Goal: Task Accomplishment & Management: Manage account settings

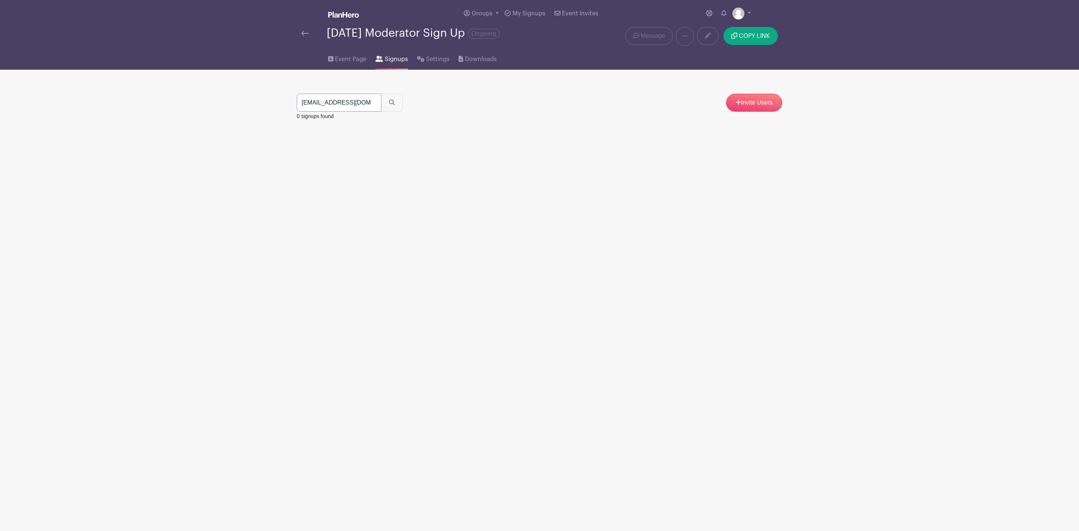
click at [371, 104] on input "[EMAIL_ADDRESS][DOMAIN_NAME]" at bounding box center [339, 103] width 85 height 18
paste input "[EMAIL_ADDRESS][DOMAIN_NAME]"
type input "[EMAIL_ADDRESS][DOMAIN_NAME]"
click at [381, 94] on button "submit" at bounding box center [392, 103] width 22 height 18
click at [759, 144] on icon at bounding box center [761, 142] width 6 height 6
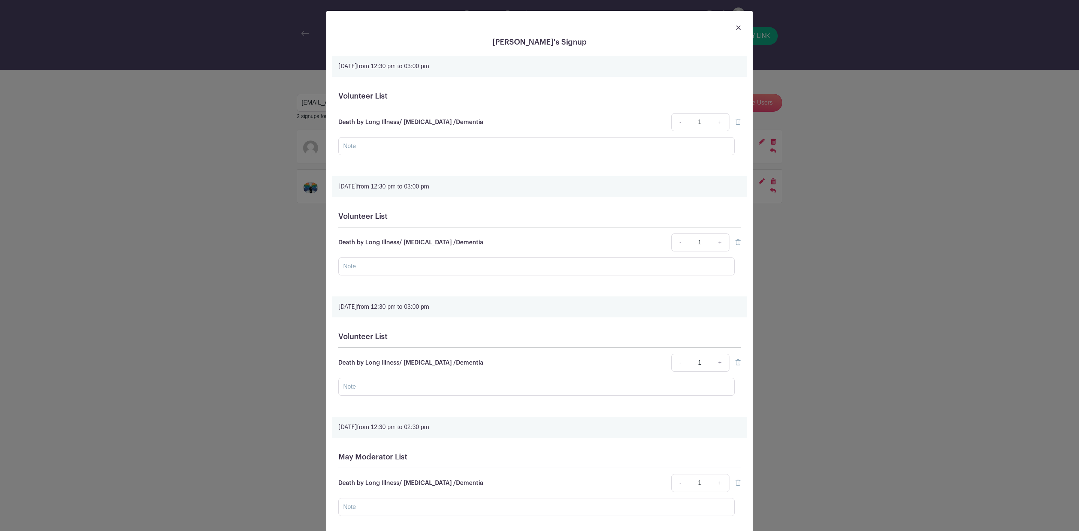
click at [737, 26] on div at bounding box center [539, 27] width 414 height 21
click at [736, 27] on img at bounding box center [738, 27] width 4 height 4
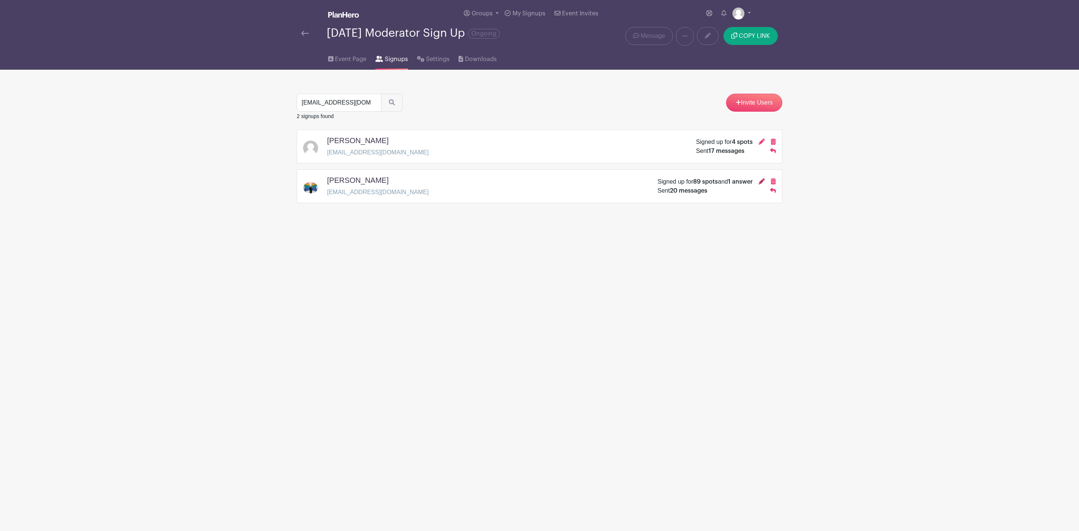
click at [761, 184] on icon at bounding box center [761, 181] width 6 height 6
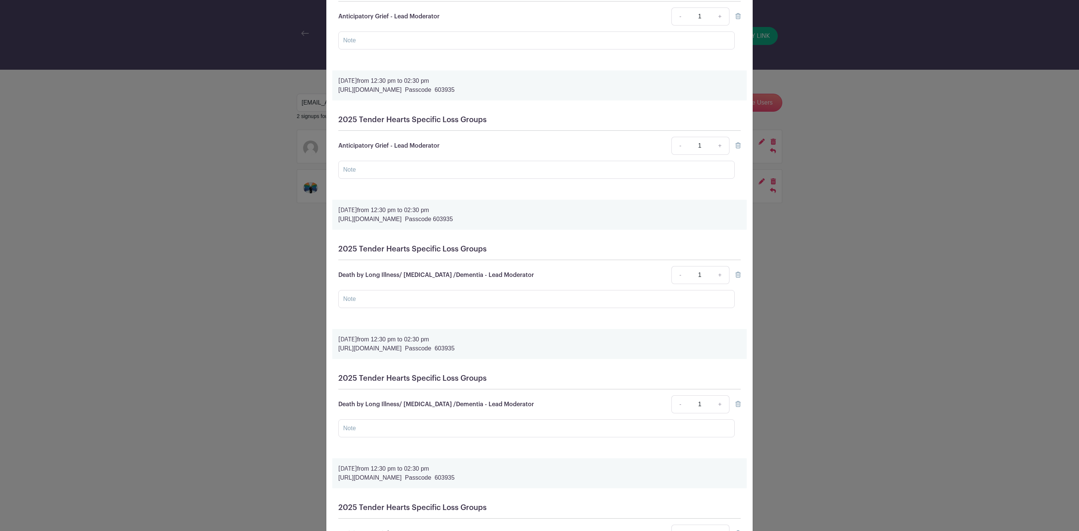
scroll to position [899, 0]
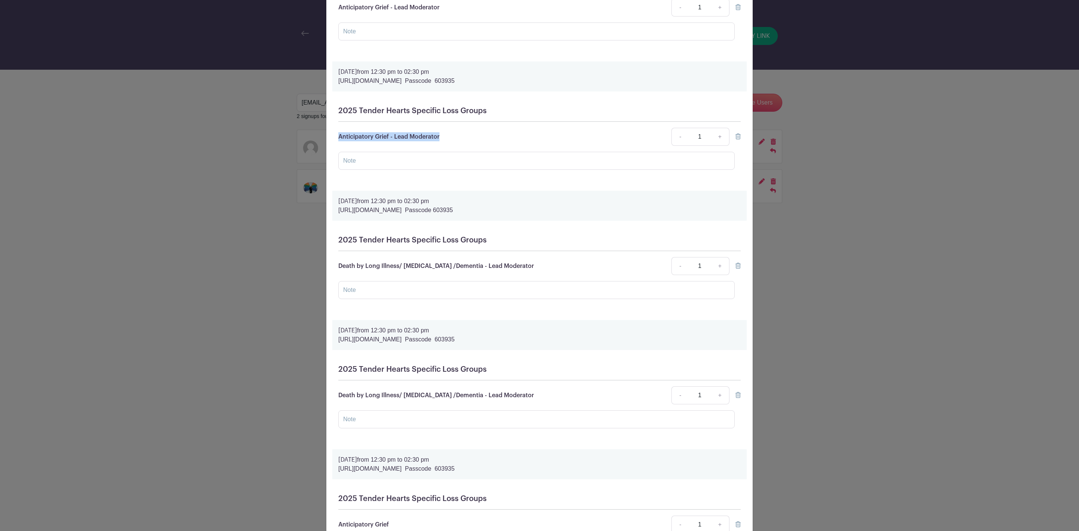
drag, startPoint x: 441, startPoint y: 145, endPoint x: 337, endPoint y: 140, distance: 103.9
copy p "Anticipatory Grief - Lead Moderator"
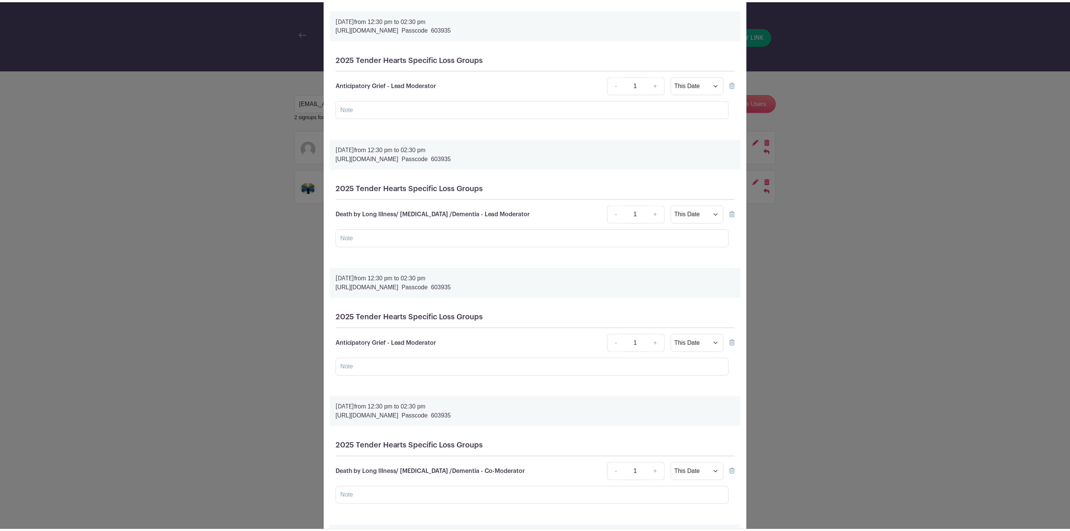
scroll to position [0, 0]
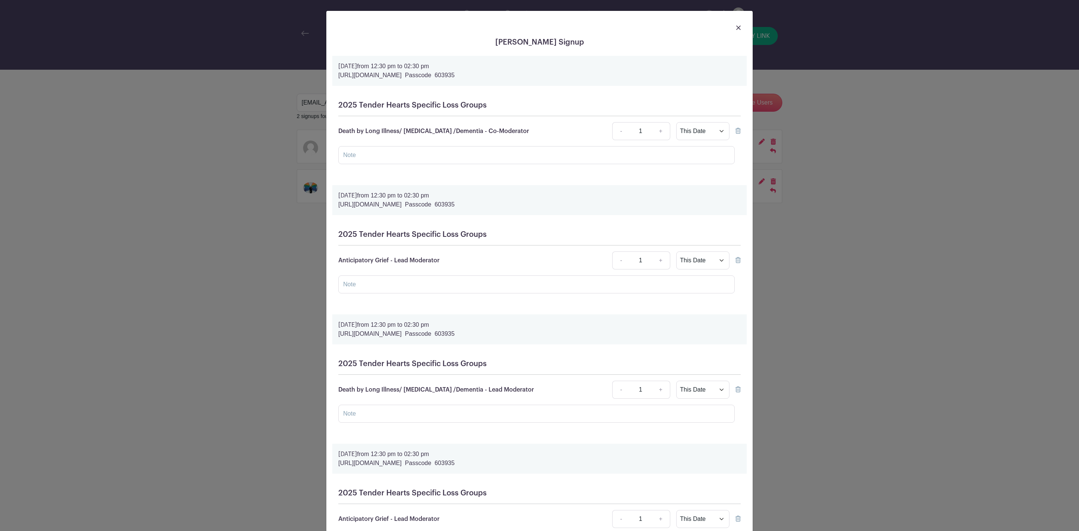
click at [736, 27] on img at bounding box center [738, 27] width 4 height 4
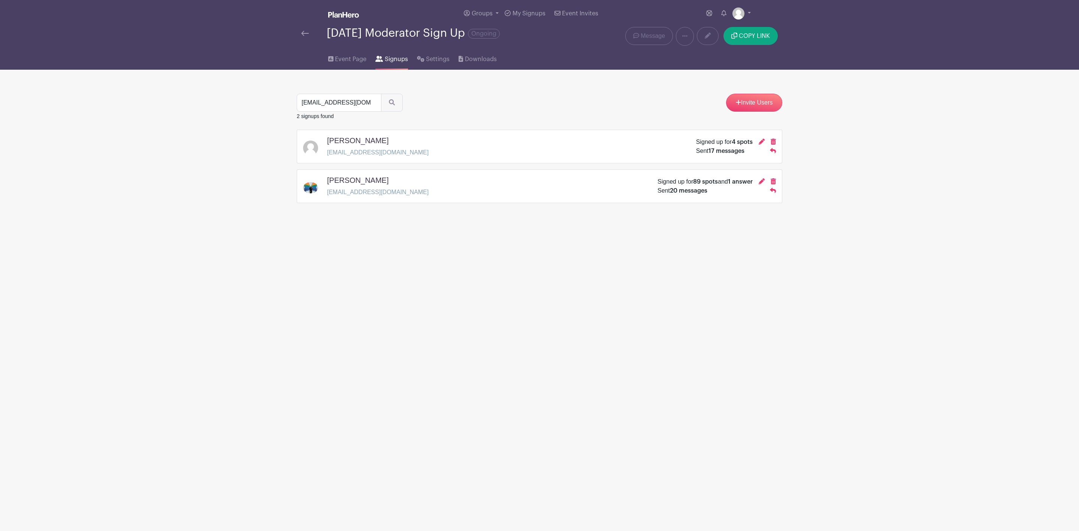
click at [303, 33] on img at bounding box center [304, 33] width 7 height 5
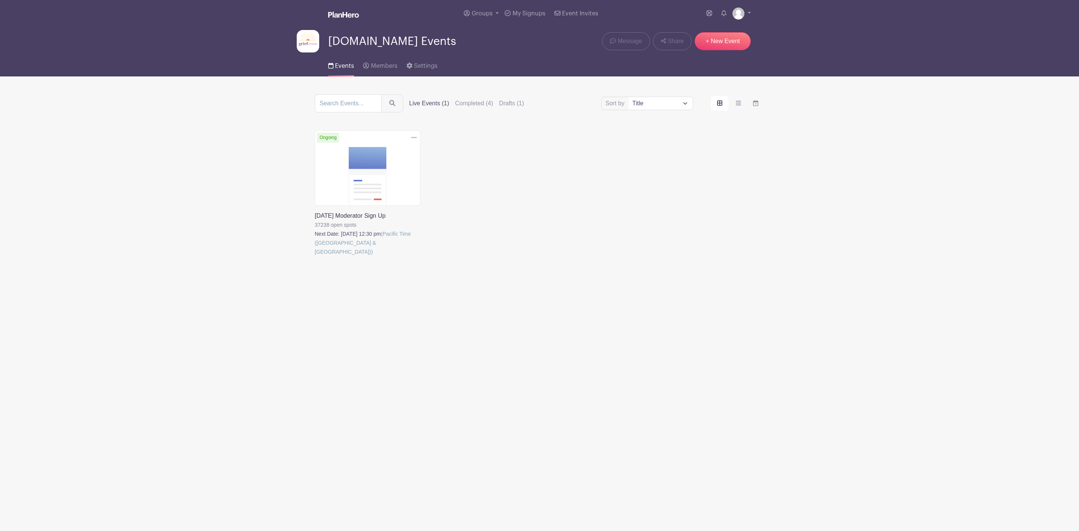
click at [315, 256] on link at bounding box center [315, 256] width 0 height 0
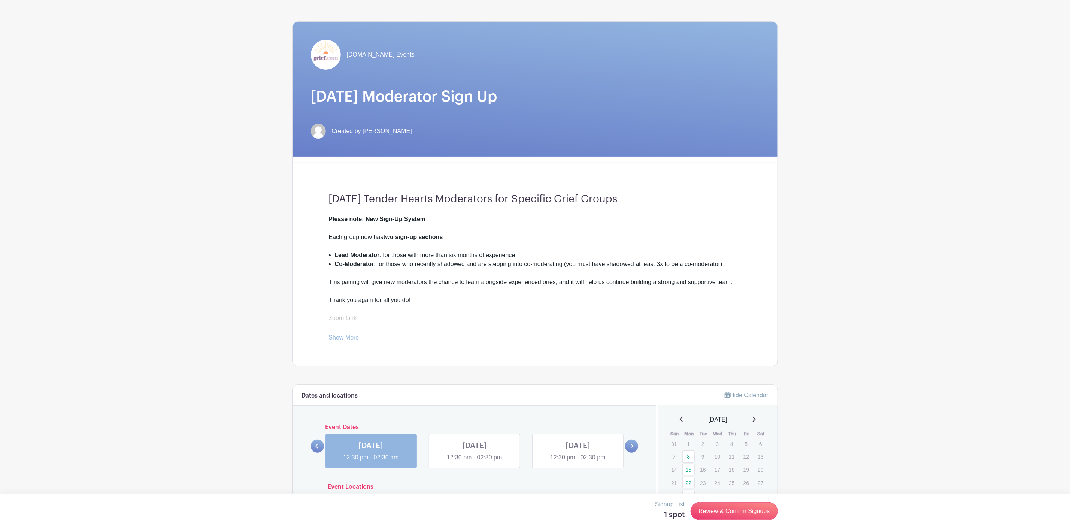
scroll to position [337, 0]
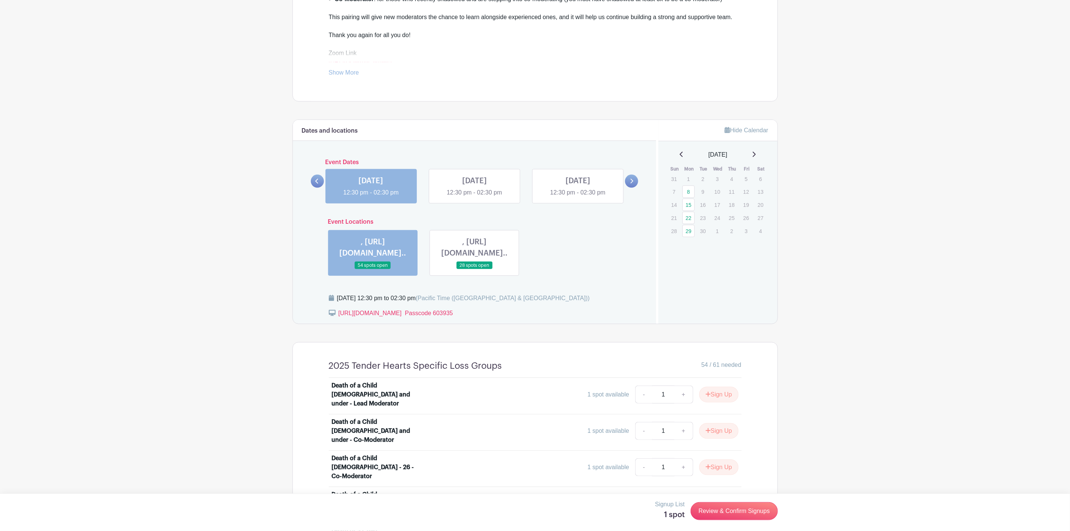
click at [371, 197] on link at bounding box center [371, 197] width 0 height 0
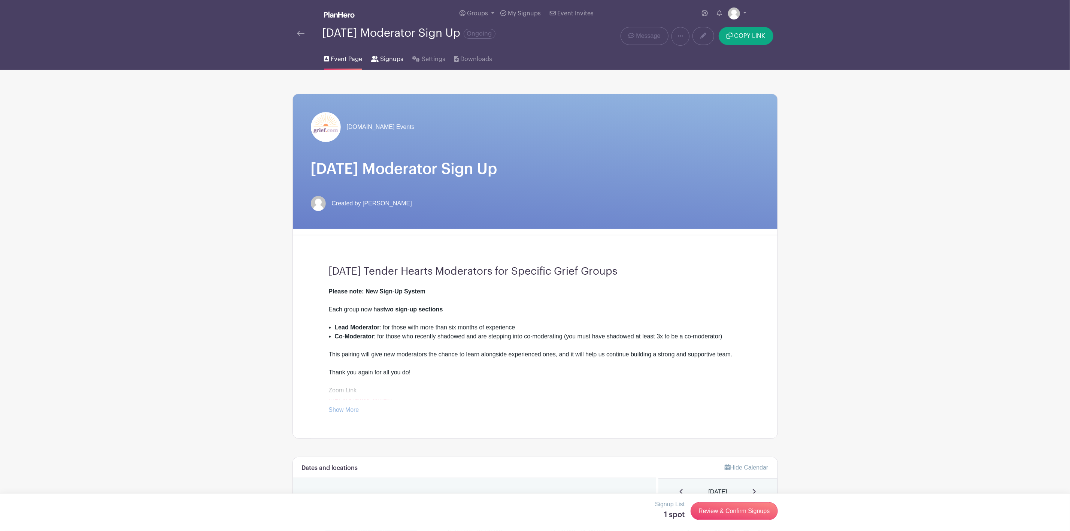
click at [387, 60] on span "Signups" at bounding box center [391, 59] width 23 height 9
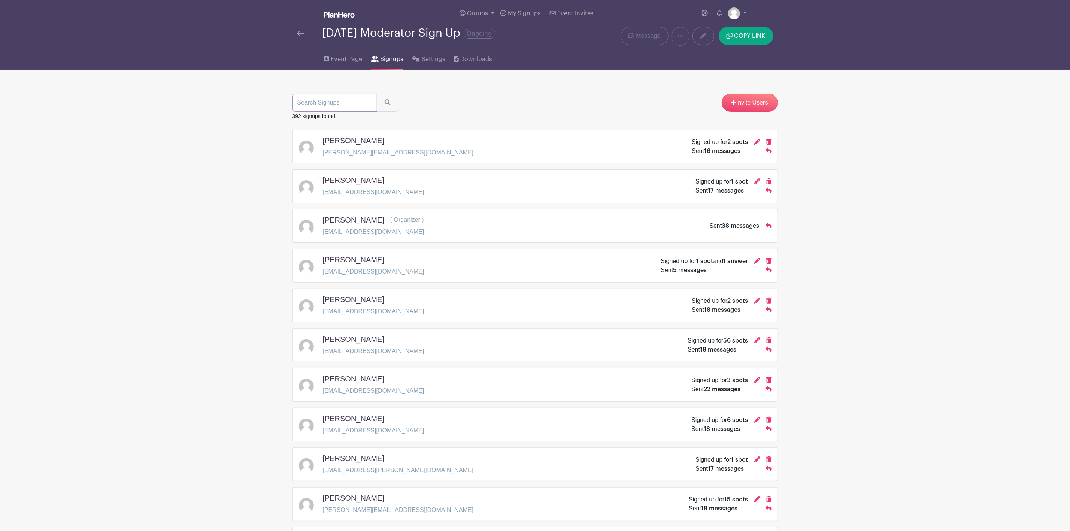
paste input "Anticipatory Grief - Lead Moderator"
type input "Anticipatory Grief - Lead Moderator"
click at [368, 107] on input "Anticipatory Grief - Lead Moderator" at bounding box center [335, 103] width 85 height 18
click at [367, 105] on input "Anticipatory Grief - Lead Moderator" at bounding box center [335, 103] width 85 height 18
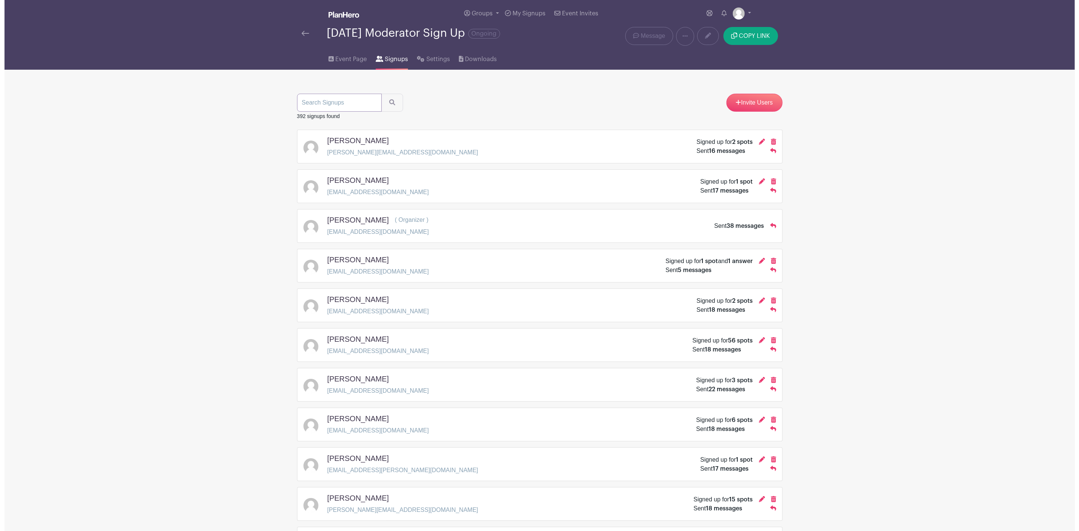
scroll to position [0, 0]
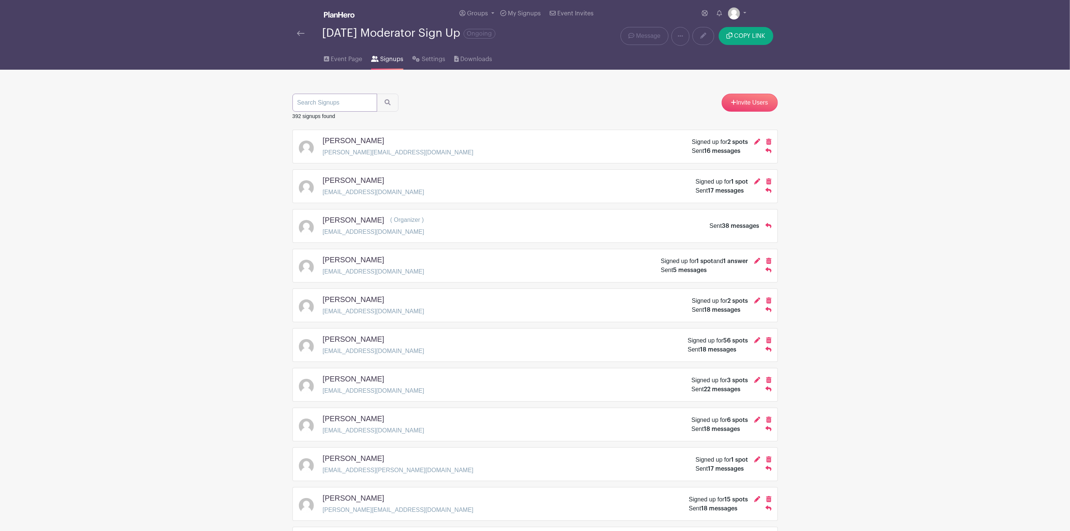
paste input "[EMAIL_ADDRESS][DOMAIN_NAME]"
type input "[EMAIL_ADDRESS][DOMAIN_NAME]"
click at [388, 105] on icon "submit" at bounding box center [388, 102] width 6 height 6
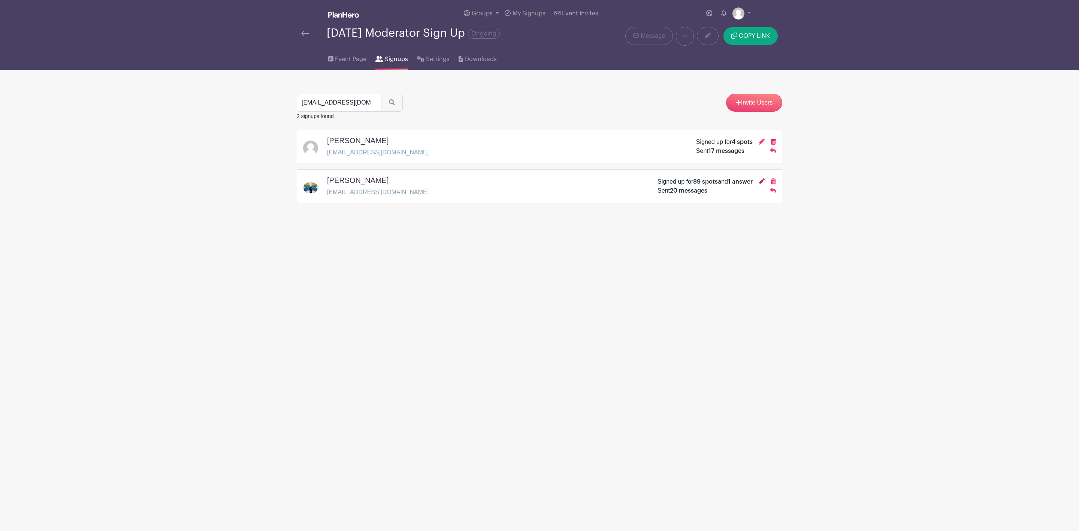
click at [761, 182] on icon at bounding box center [761, 181] width 6 height 6
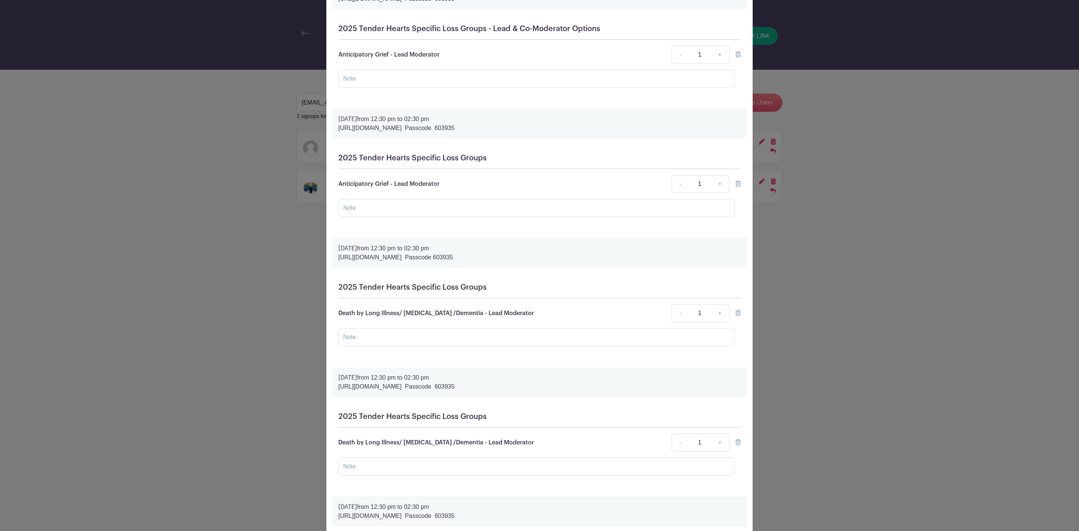
scroll to position [843, 0]
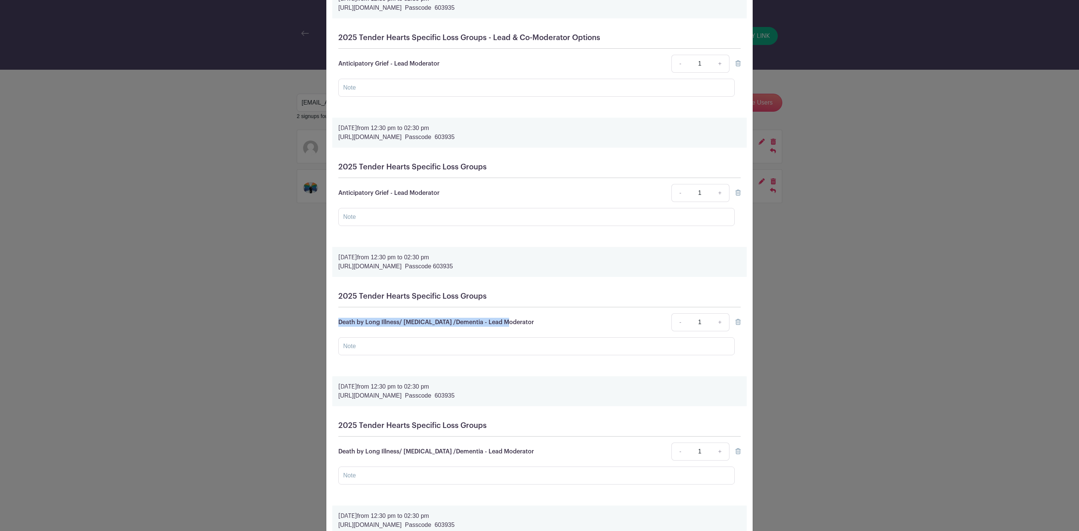
drag, startPoint x: 506, startPoint y: 330, endPoint x: 363, endPoint y: 325, distance: 142.8
click at [308, 326] on div "[PERSON_NAME] Signup [DATE] 12:30 pm to 02:30 pm [URL][DOMAIN_NAME]  Passcode 6…" at bounding box center [539, 265] width 1079 height 531
copy p "Death by Long Illness/ [MEDICAL_DATA] /Dementia - Lead Moderator"
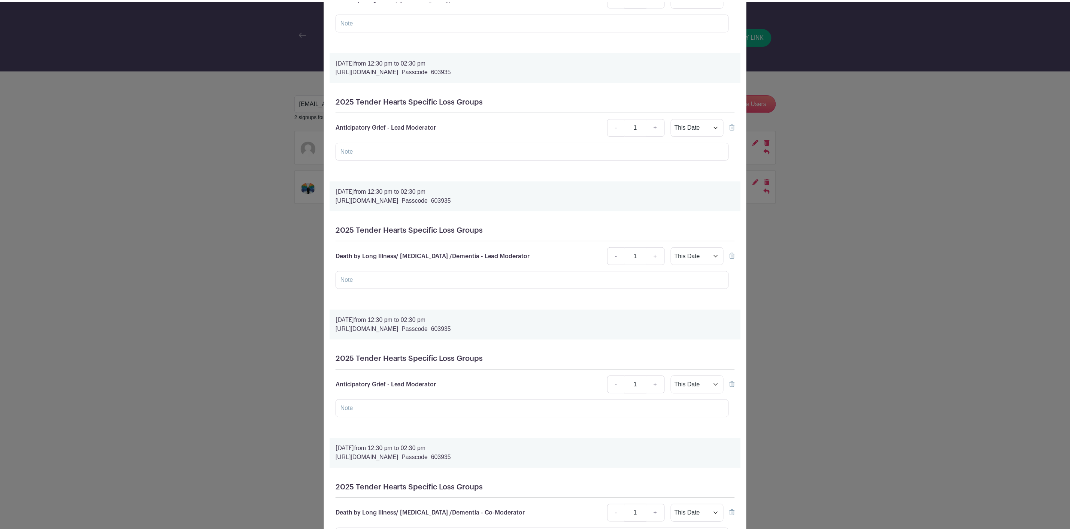
scroll to position [0, 0]
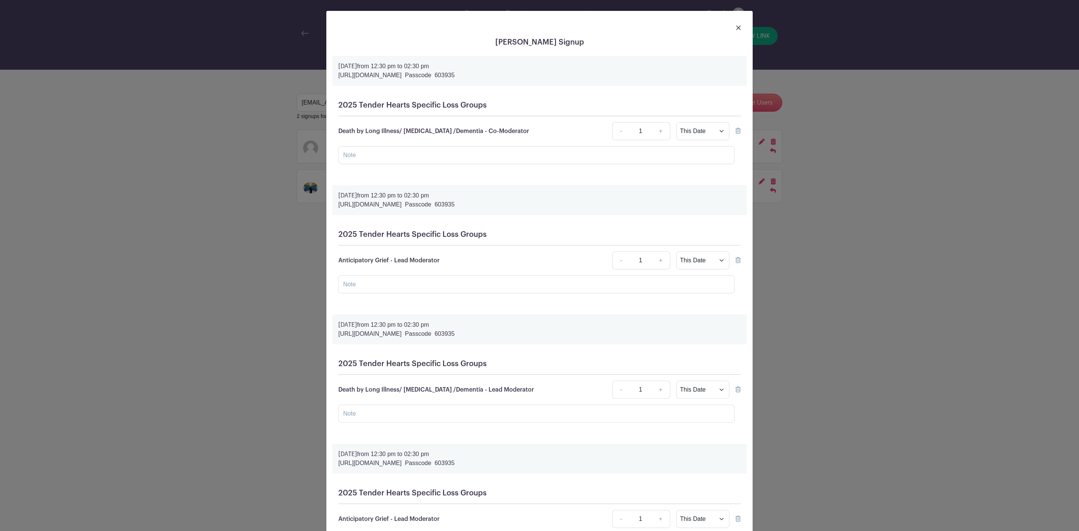
click at [736, 26] on img at bounding box center [738, 27] width 4 height 4
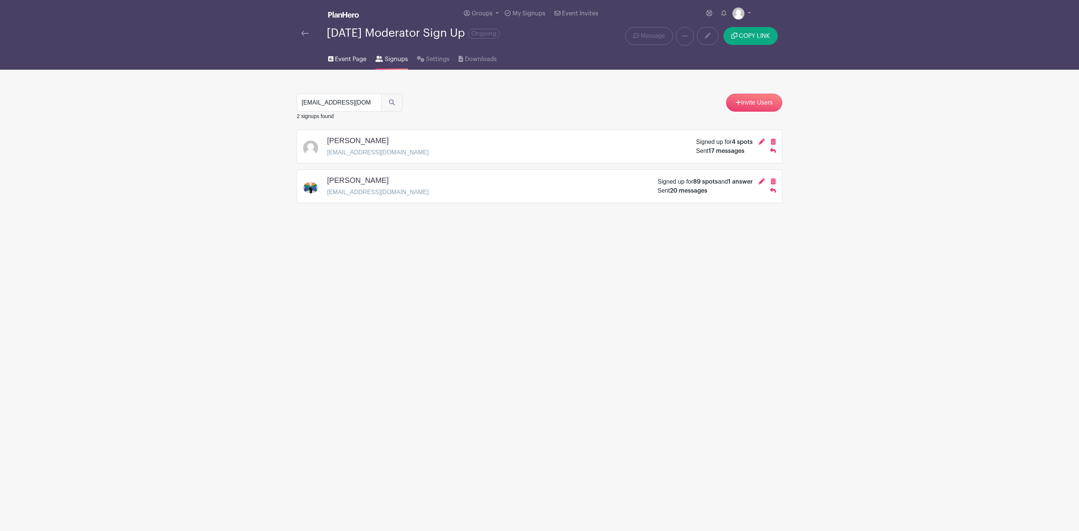
click at [346, 58] on span "Event Page" at bounding box center [350, 59] width 31 height 9
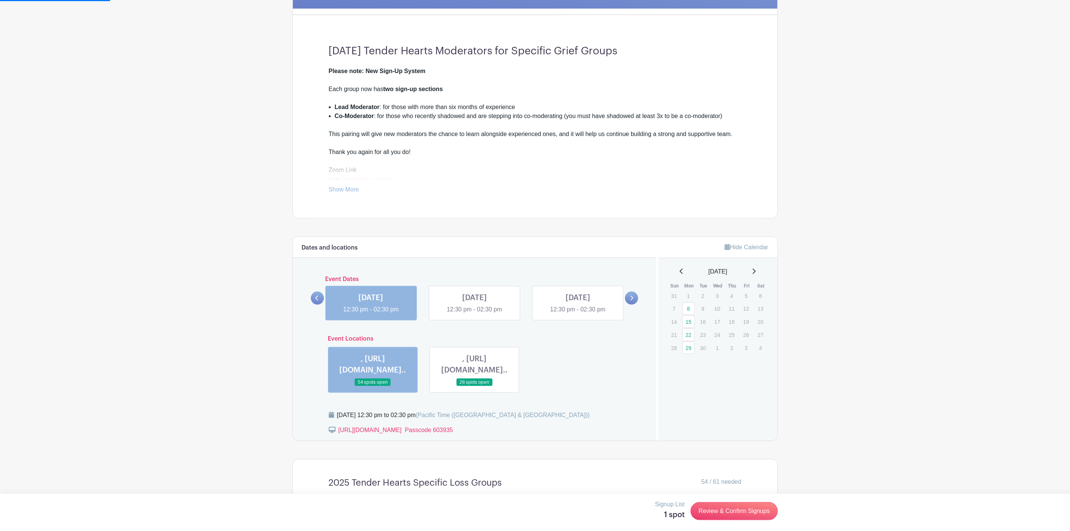
scroll to position [337, 0]
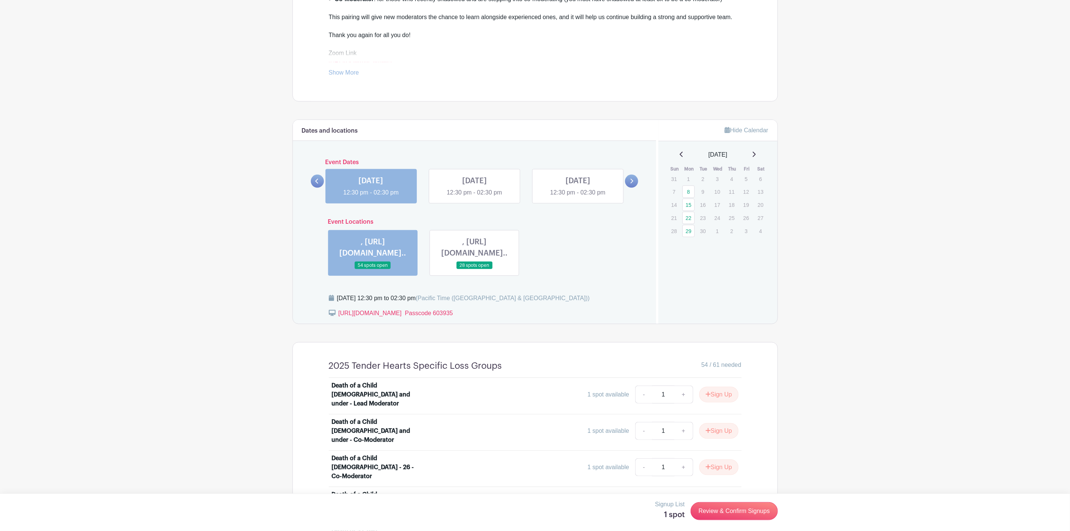
click at [371, 197] on link at bounding box center [371, 197] width 0 height 0
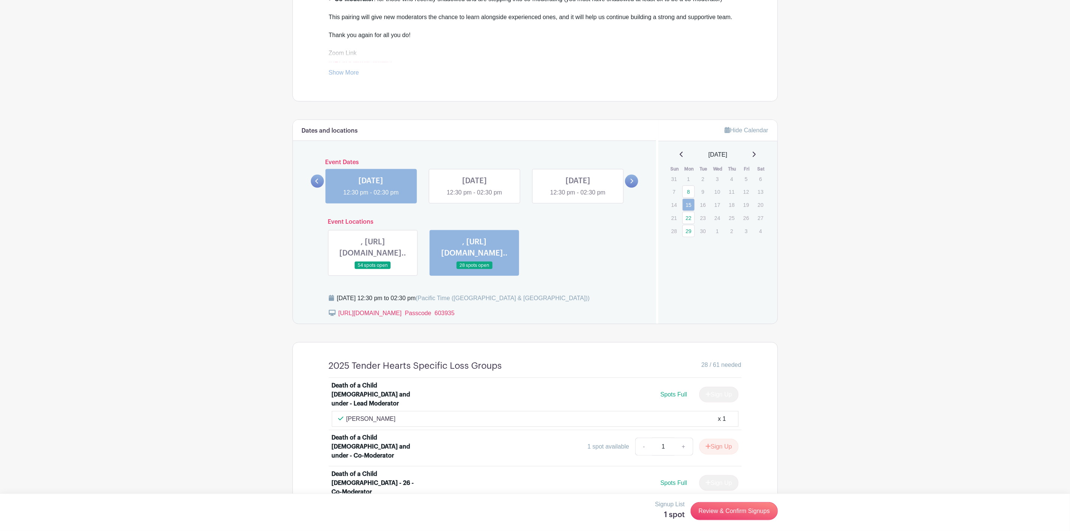
click at [371, 197] on link at bounding box center [371, 197] width 0 height 0
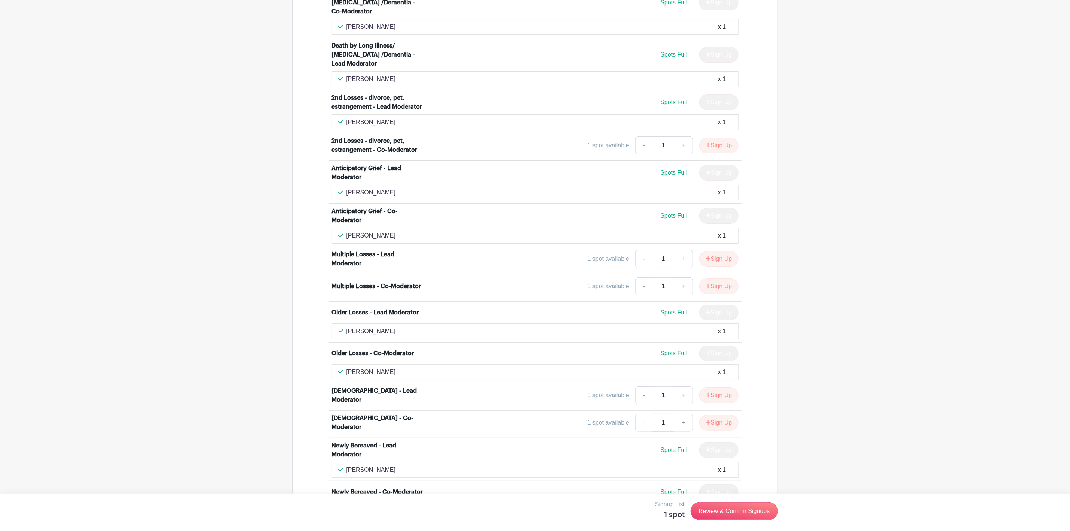
scroll to position [1991, 0]
drag, startPoint x: 390, startPoint y: 143, endPoint x: 343, endPoint y: 143, distance: 46.8
click at [343, 233] on div "[PERSON_NAME] x 1" at bounding box center [535, 237] width 394 height 9
